Goal: Register for event/course

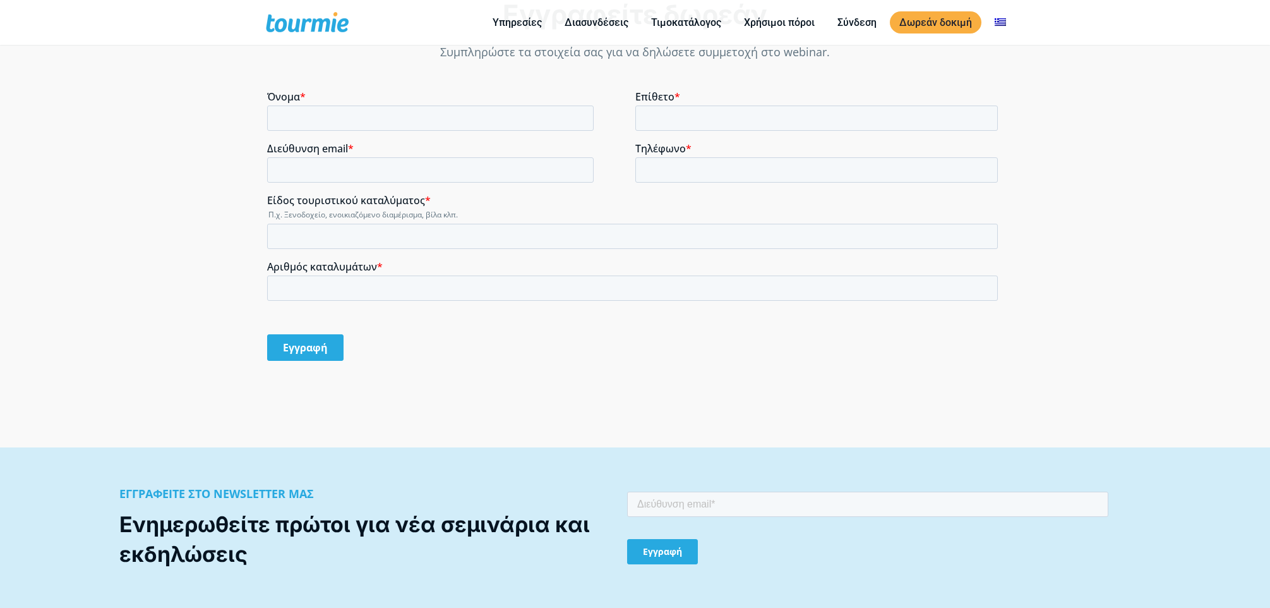
click at [293, 119] on input "Όνομα *" at bounding box center [430, 118] width 327 height 25
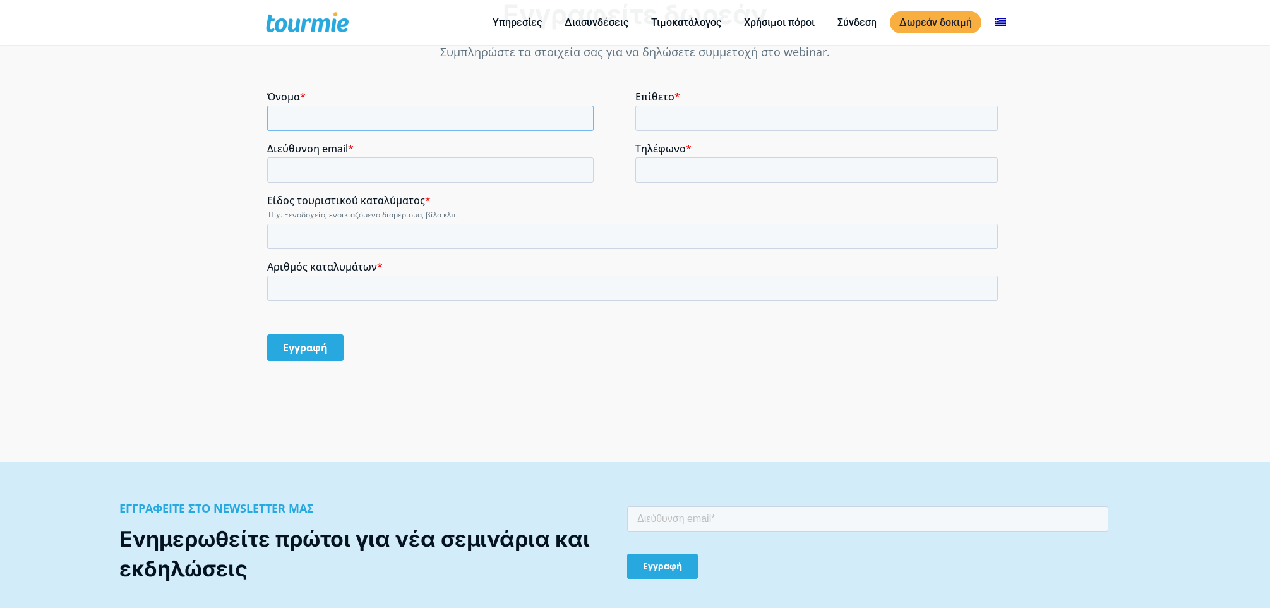
click at [322, 114] on input "Όνομα *" at bounding box center [430, 118] width 327 height 25
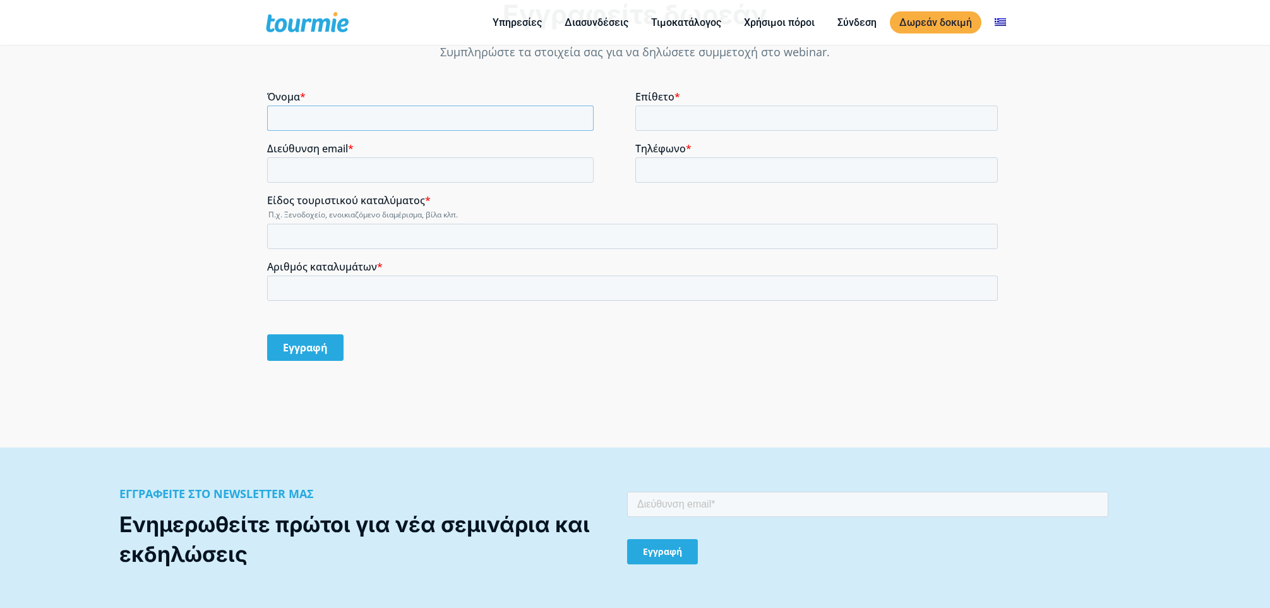
click at [321, 115] on input "Όνομα *" at bounding box center [430, 118] width 327 height 25
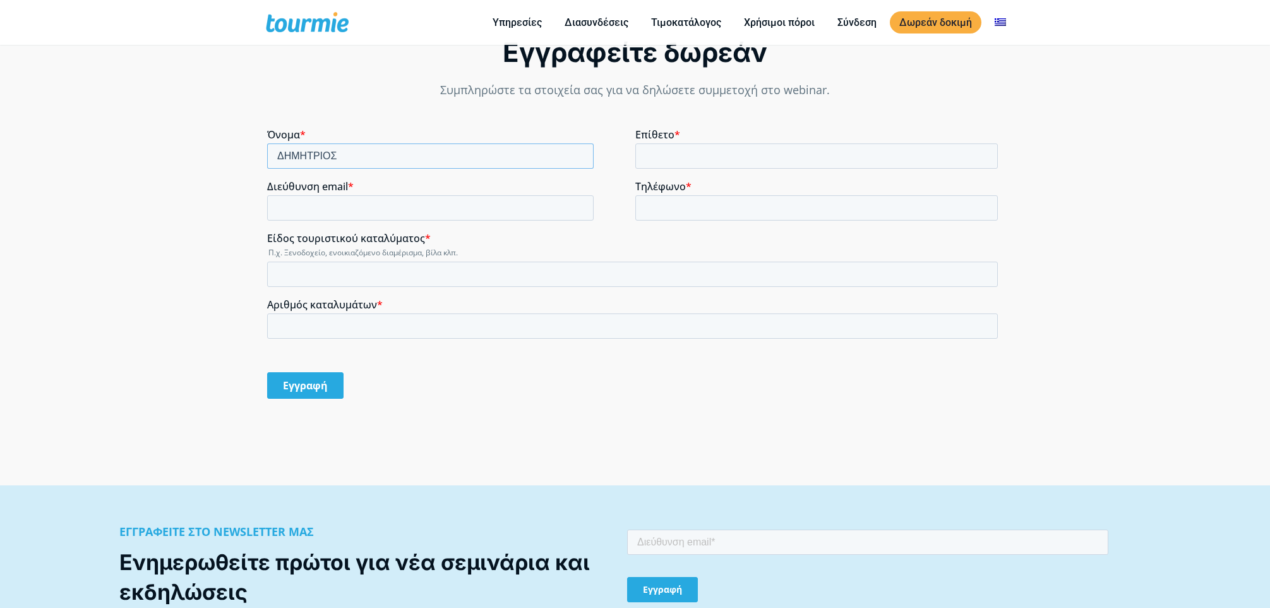
type input "ΔΗΜΗΤΡΙΟΣ"
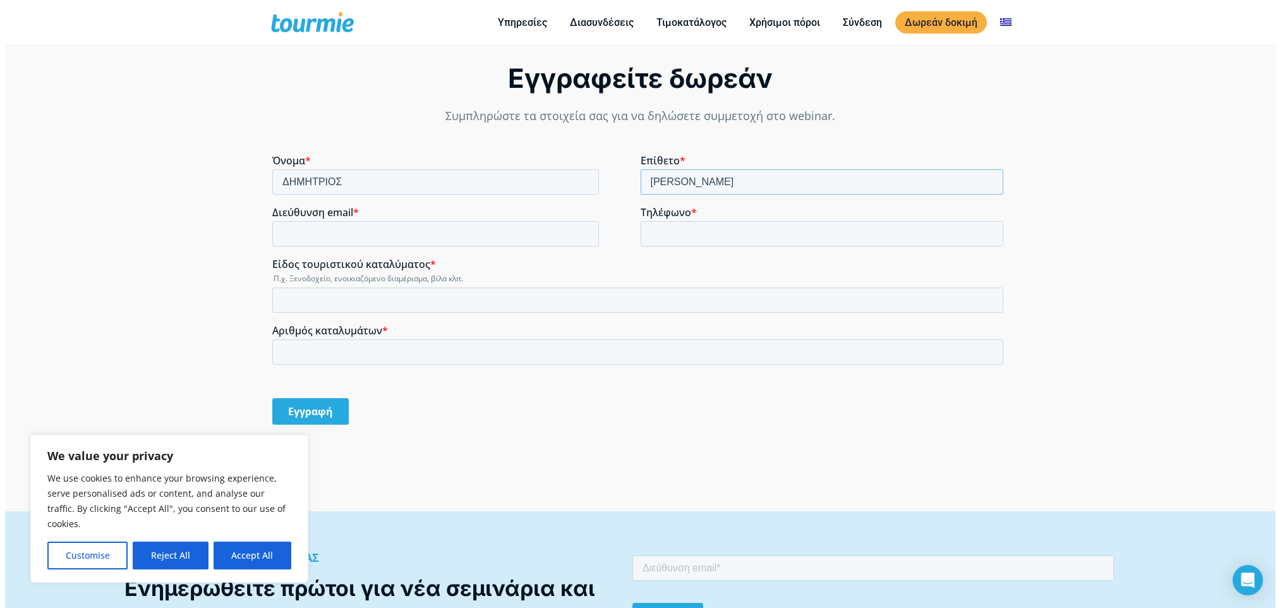
type input "[PERSON_NAME]"
click at [412, 240] on input "Διεύθυνση email *" at bounding box center [430, 233] width 327 height 25
type input "[PERSON_NAME][EMAIL_ADDRESS][DOMAIN_NAME]"
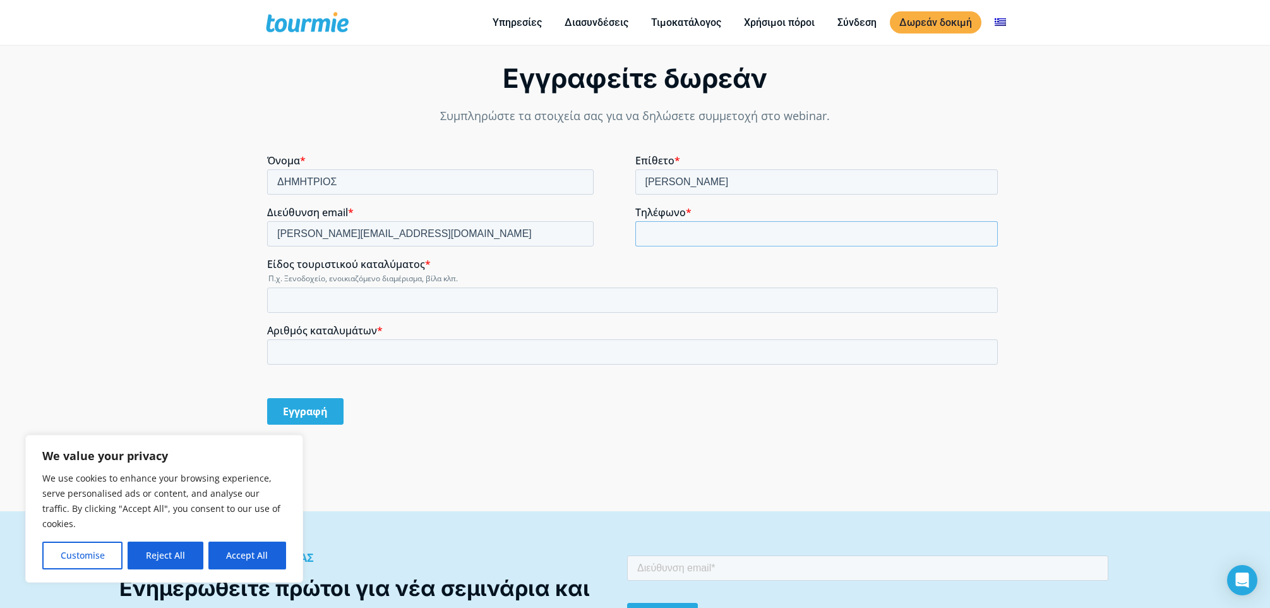
click at [687, 243] on input "Τηλέφωνο *" at bounding box center [817, 233] width 363 height 25
click at [668, 237] on input "Τηλέφωνο *" at bounding box center [817, 233] width 363 height 25
type input "6977568237"
click at [293, 304] on input "Είδος τουριστικού καταλύματος *" at bounding box center [632, 299] width 731 height 25
type input "ΕΝΙΚΟΙΑΖΟΜΕΝΟ ΔΙΑΜΕΡΙΣΜΑ"
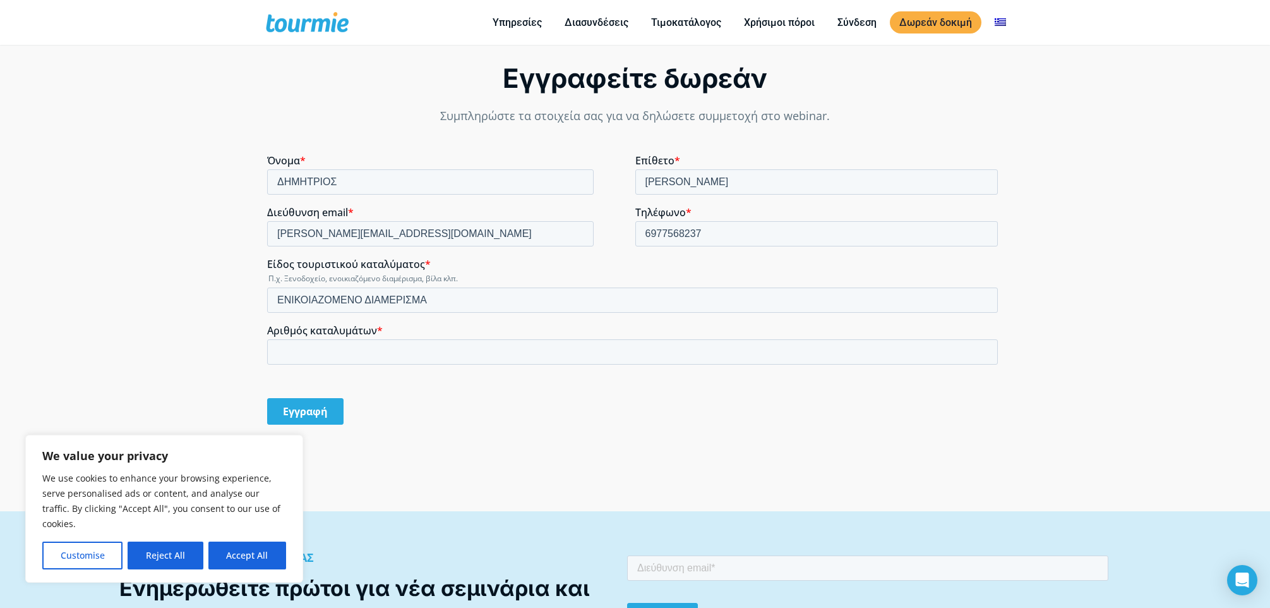
click at [275, 338] on div "Αριθμός καταλυμάτων *" at bounding box center [635, 344] width 736 height 40
click at [277, 348] on input "Αριθμός καταλυμάτων *" at bounding box center [632, 351] width 731 height 25
type input "1"
click at [295, 411] on input "Εγγραφή" at bounding box center [305, 411] width 76 height 27
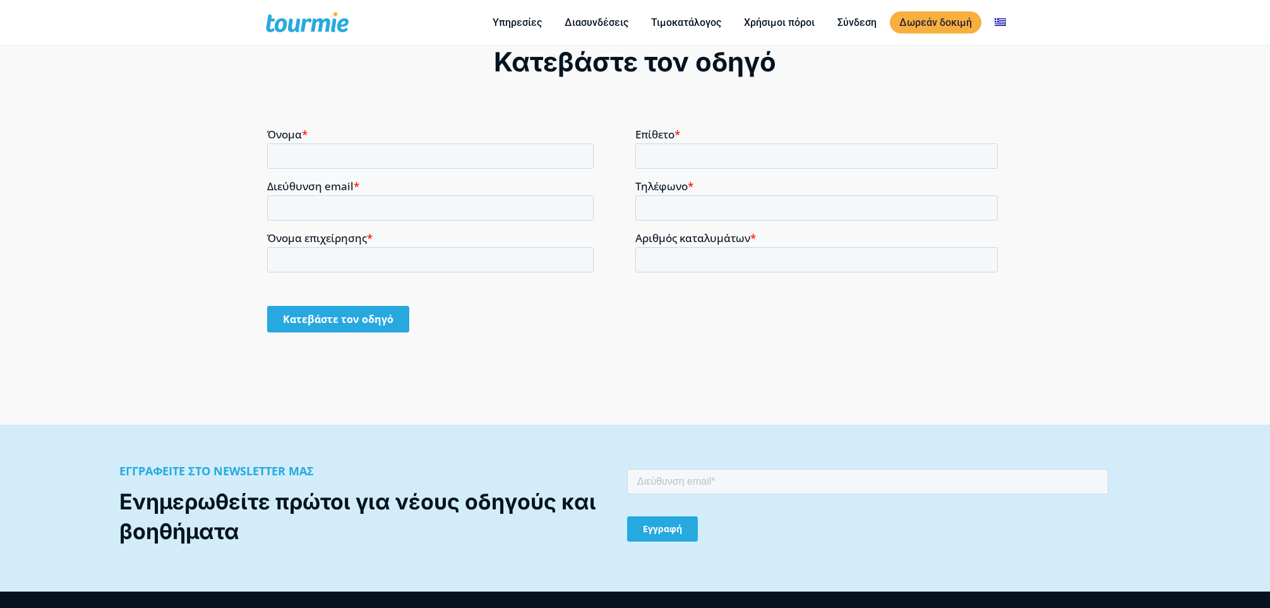
scroll to position [1070, 0]
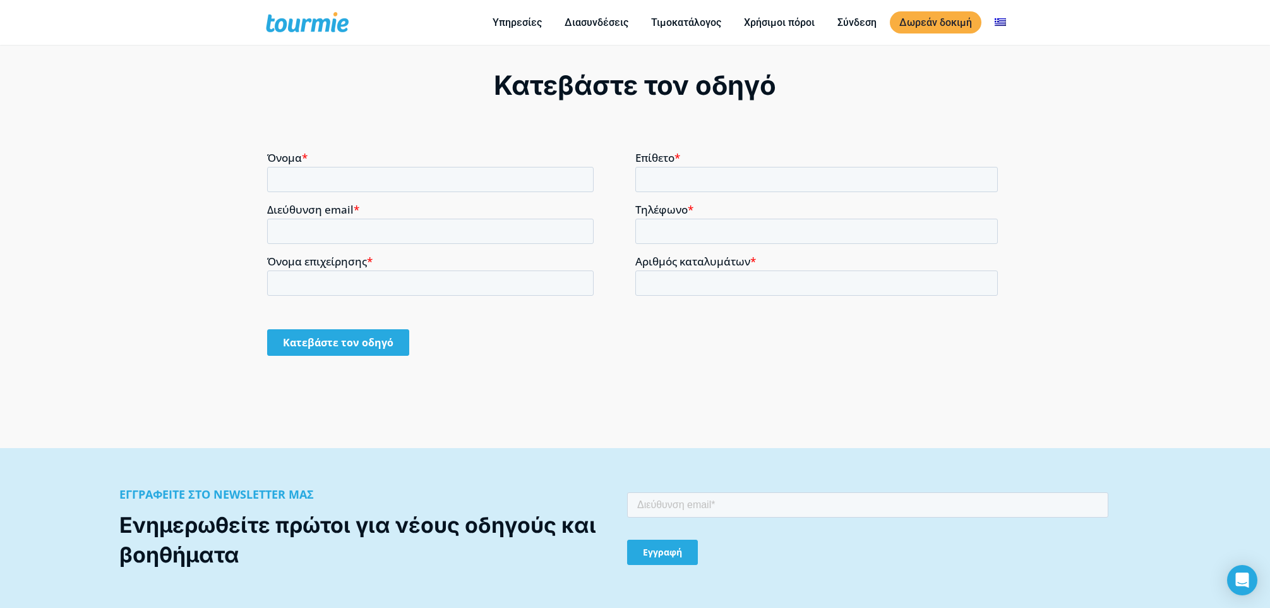
scroll to position [1006, 0]
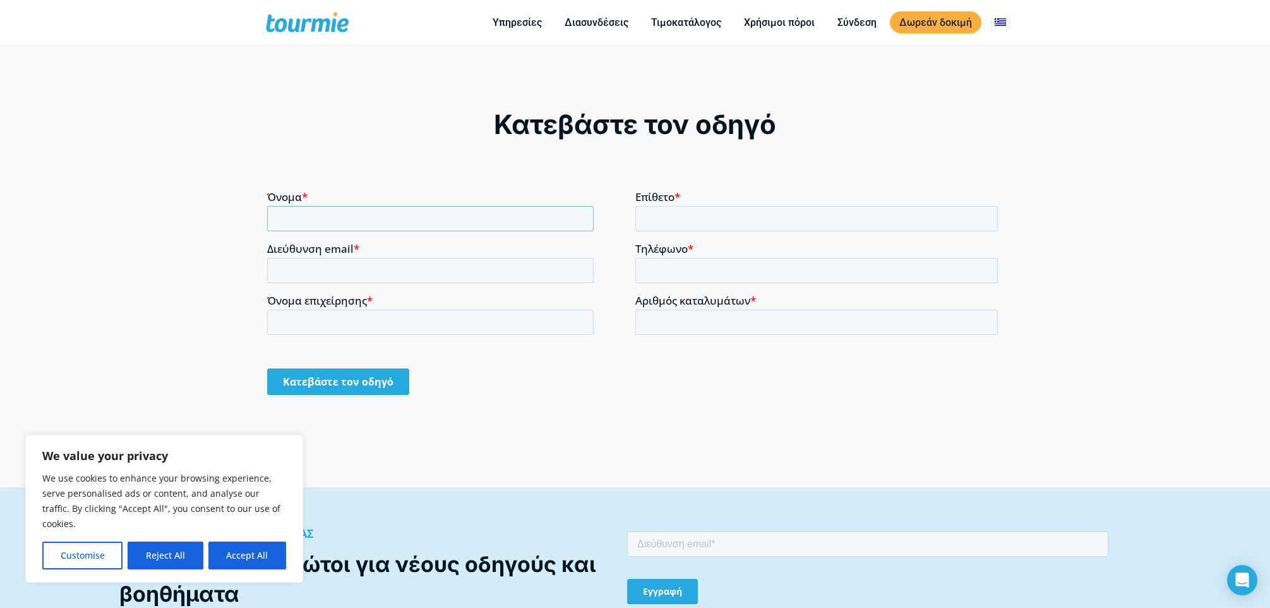
click at [287, 222] on input "Όνομα *" at bounding box center [430, 217] width 327 height 25
type input "ΔΗΜΗΤΡΙΟΣ"
type input "[PERSON_NAME]"
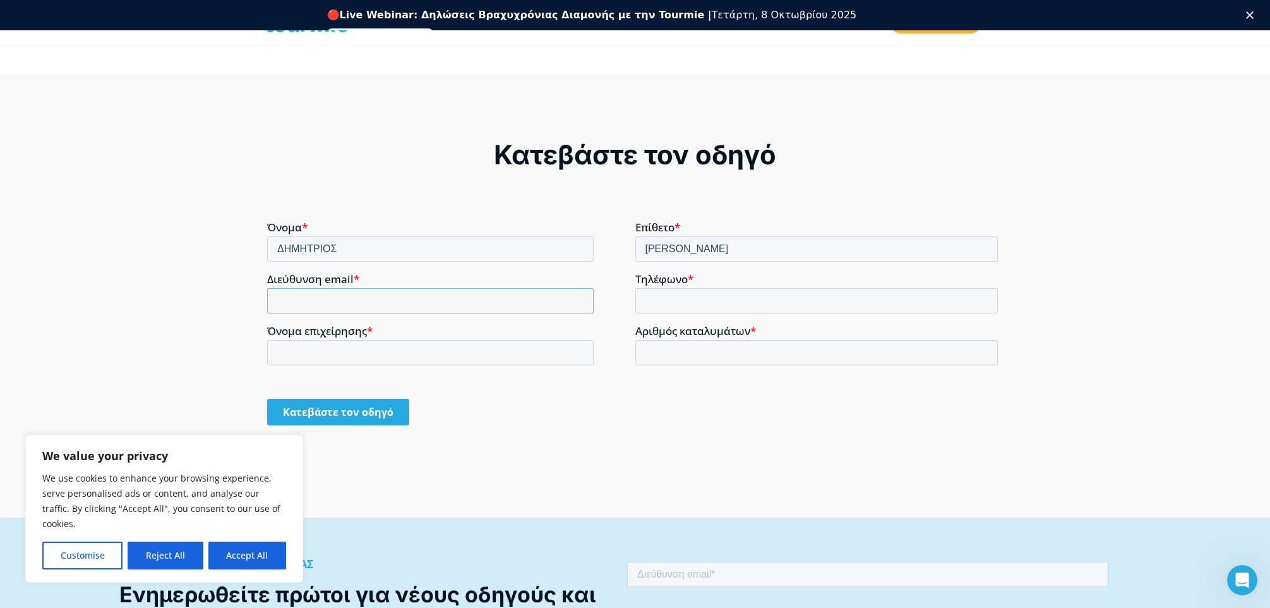
scroll to position [0, 0]
click at [320, 308] on input "Διεύθυνση email *" at bounding box center [430, 299] width 327 height 25
type input "[PERSON_NAME][EMAIL_ADDRESS][DOMAIN_NAME]"
click at [701, 303] on input "Τηλέφωνο *" at bounding box center [817, 299] width 363 height 25
type input "6977568237"
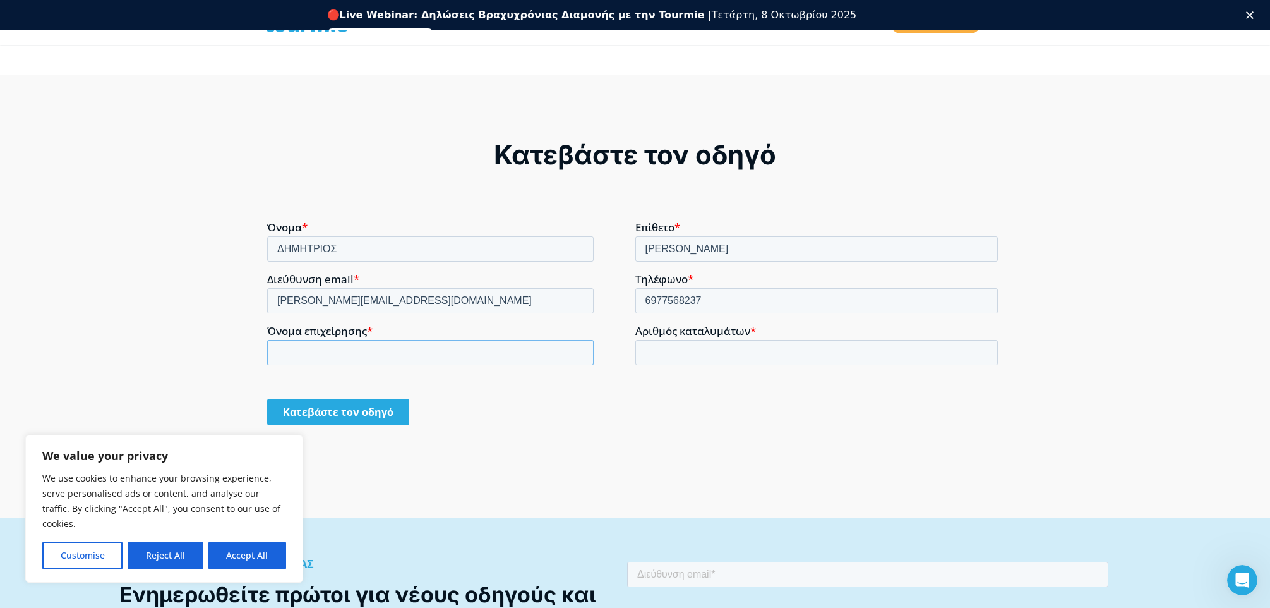
click at [298, 357] on input "Όνομα επιχείρησης *" at bounding box center [430, 351] width 327 height 25
type input "ΚΟΥΡΟΥΣΙΑΣ ΔΗΜΗΤΡΙΟΣ"
click at [661, 361] on input "Αριθμός καταλυμάτων *" at bounding box center [817, 351] width 363 height 25
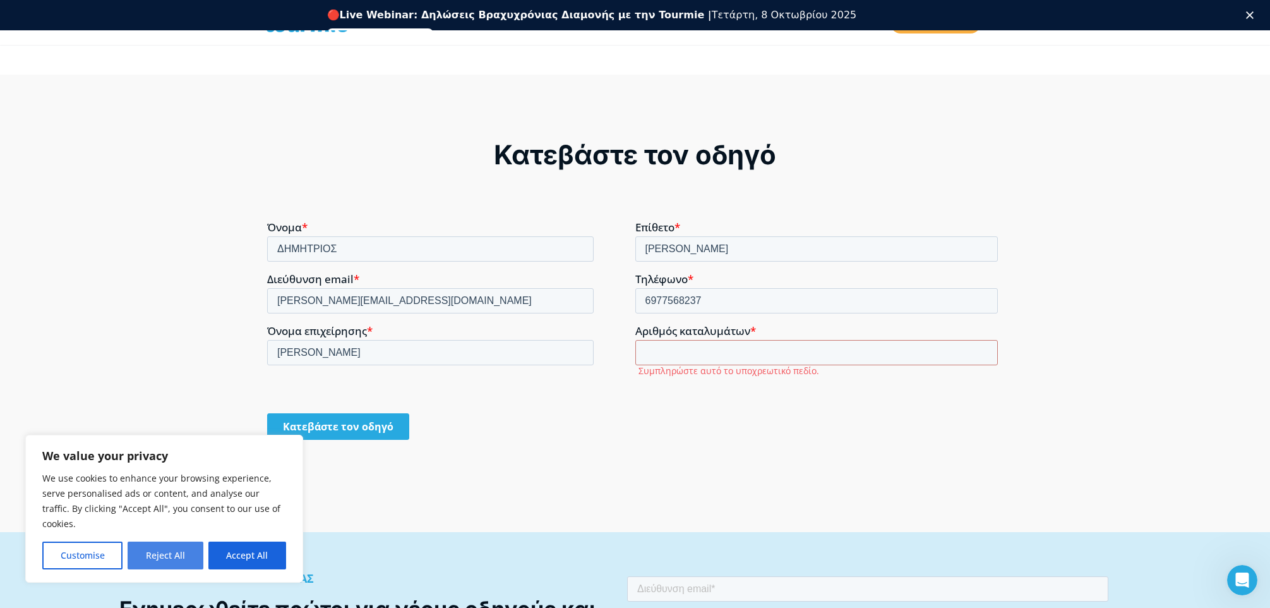
click at [166, 561] on button "Reject All" at bounding box center [165, 555] width 75 height 28
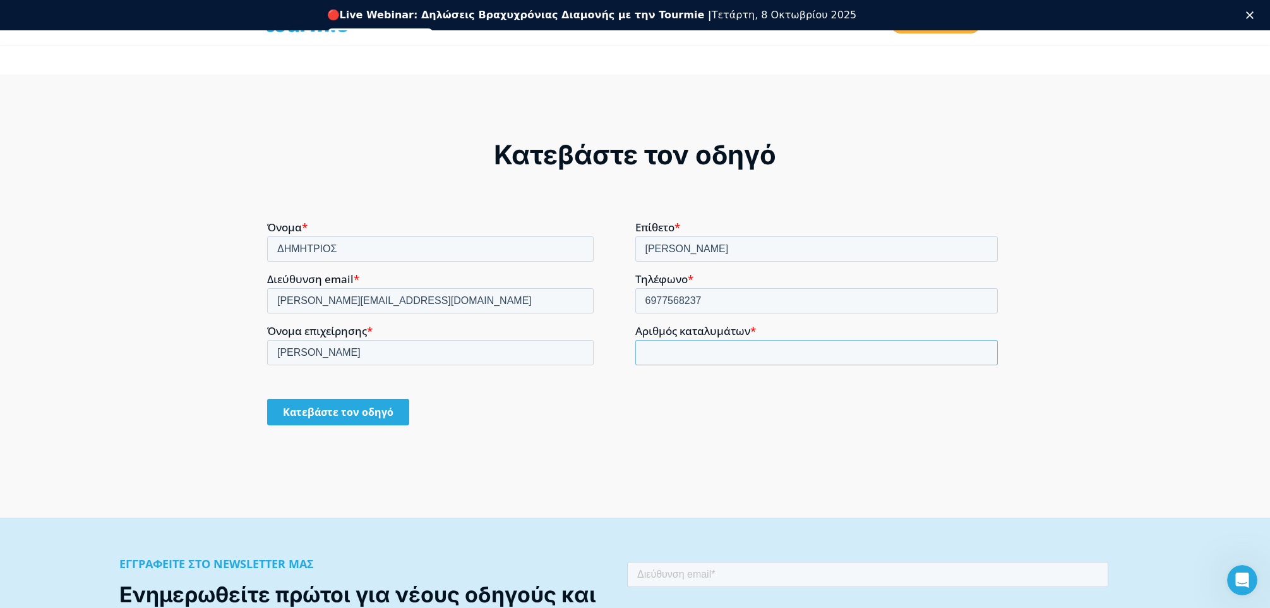
click at [687, 350] on input "Αριθμός καταλυμάτων *" at bounding box center [817, 351] width 363 height 25
type input "1"
click at [332, 407] on input "Κατεβάστε τον οδηγό" at bounding box center [338, 411] width 142 height 27
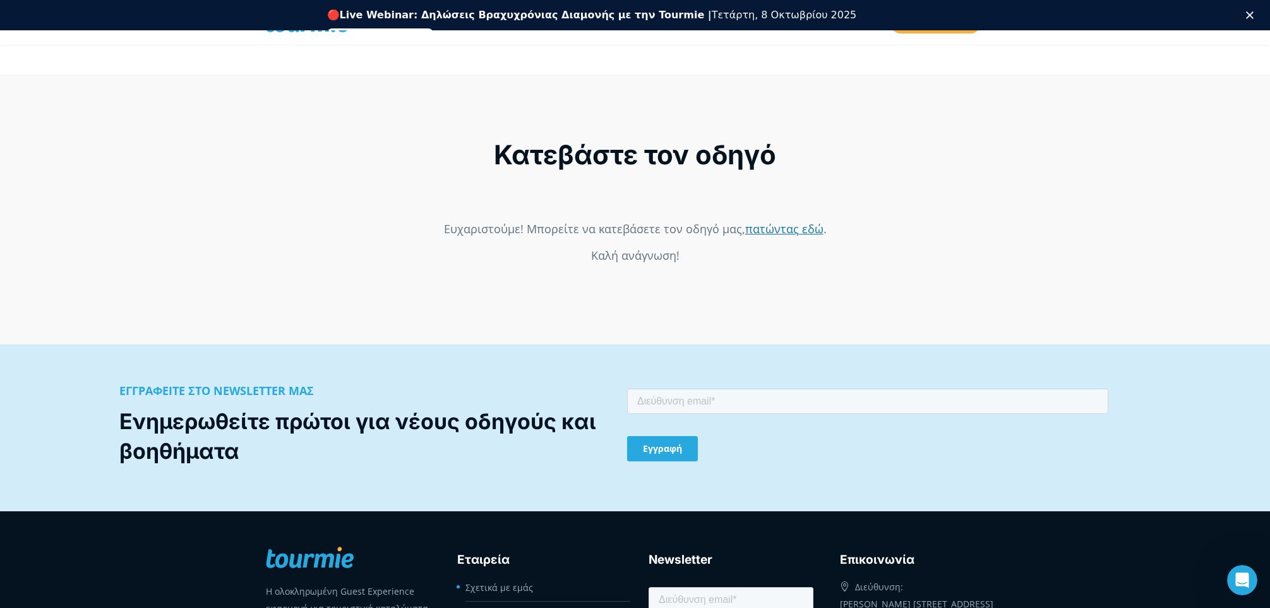
click at [793, 232] on link "πατώντας εδώ" at bounding box center [784, 227] width 78 height 15
